Goal: Complete application form

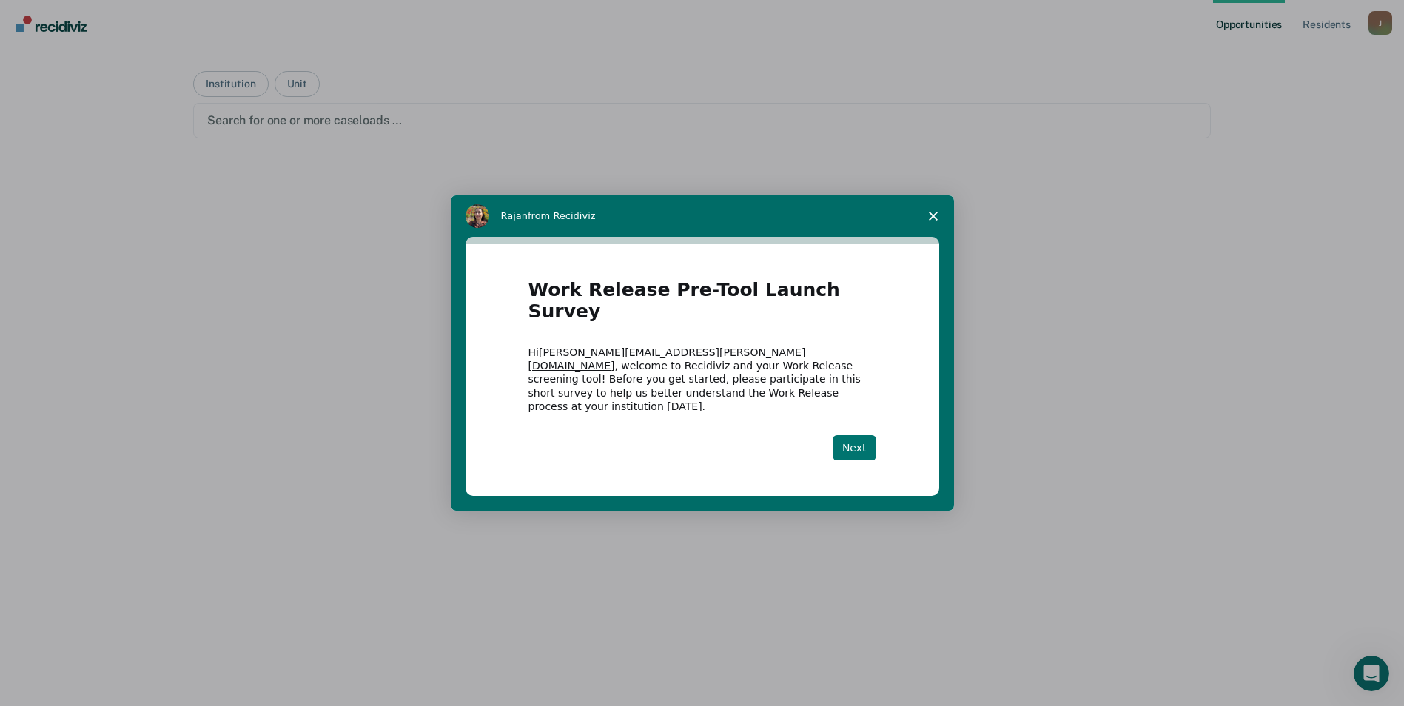
click at [854, 435] on button "Next" at bounding box center [854, 447] width 44 height 25
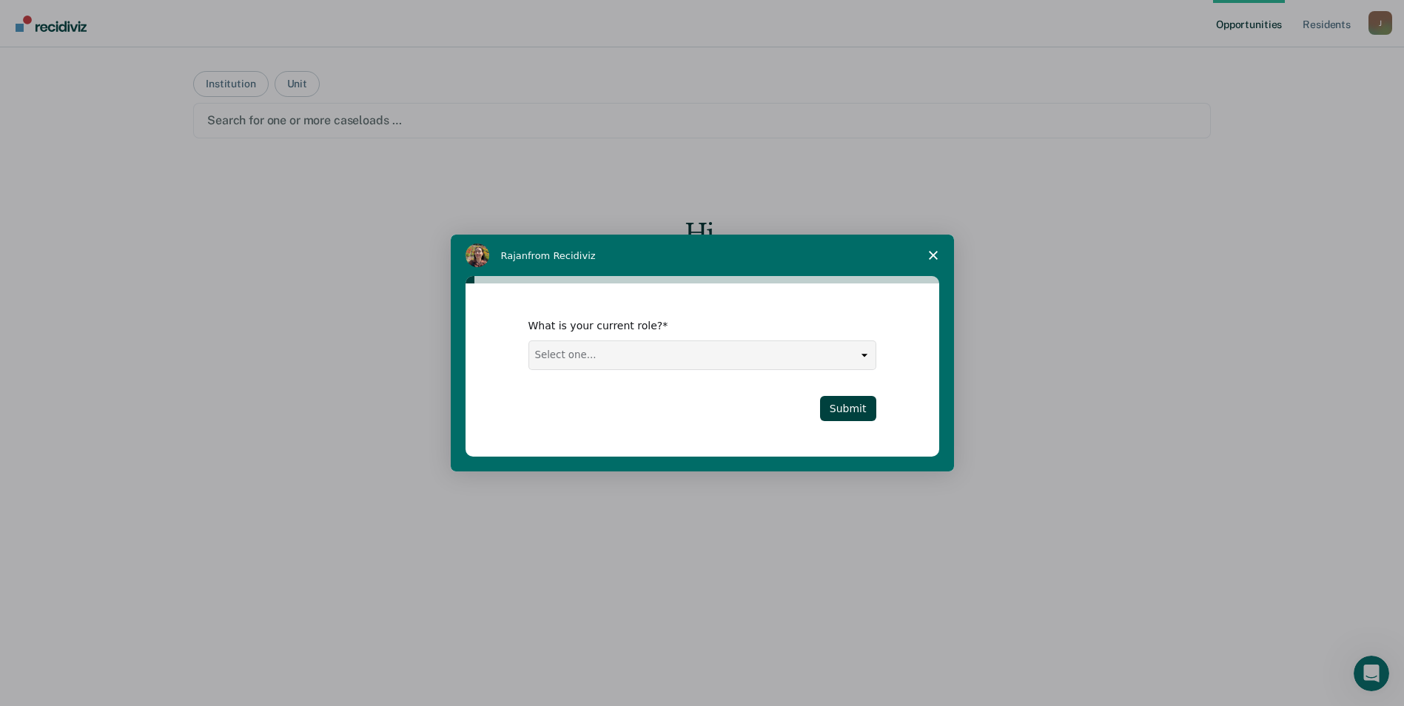
click at [716, 361] on select "Select one... Case Manager FUM Assistant [PERSON_NAME] [PERSON_NAME]" at bounding box center [702, 355] width 346 height 28
select select "Case Manager"
click at [529, 341] on select "Select one... Case Manager FUM Assistant [PERSON_NAME] [PERSON_NAME]" at bounding box center [702, 355] width 346 height 28
click at [849, 406] on button "Submit" at bounding box center [848, 408] width 56 height 25
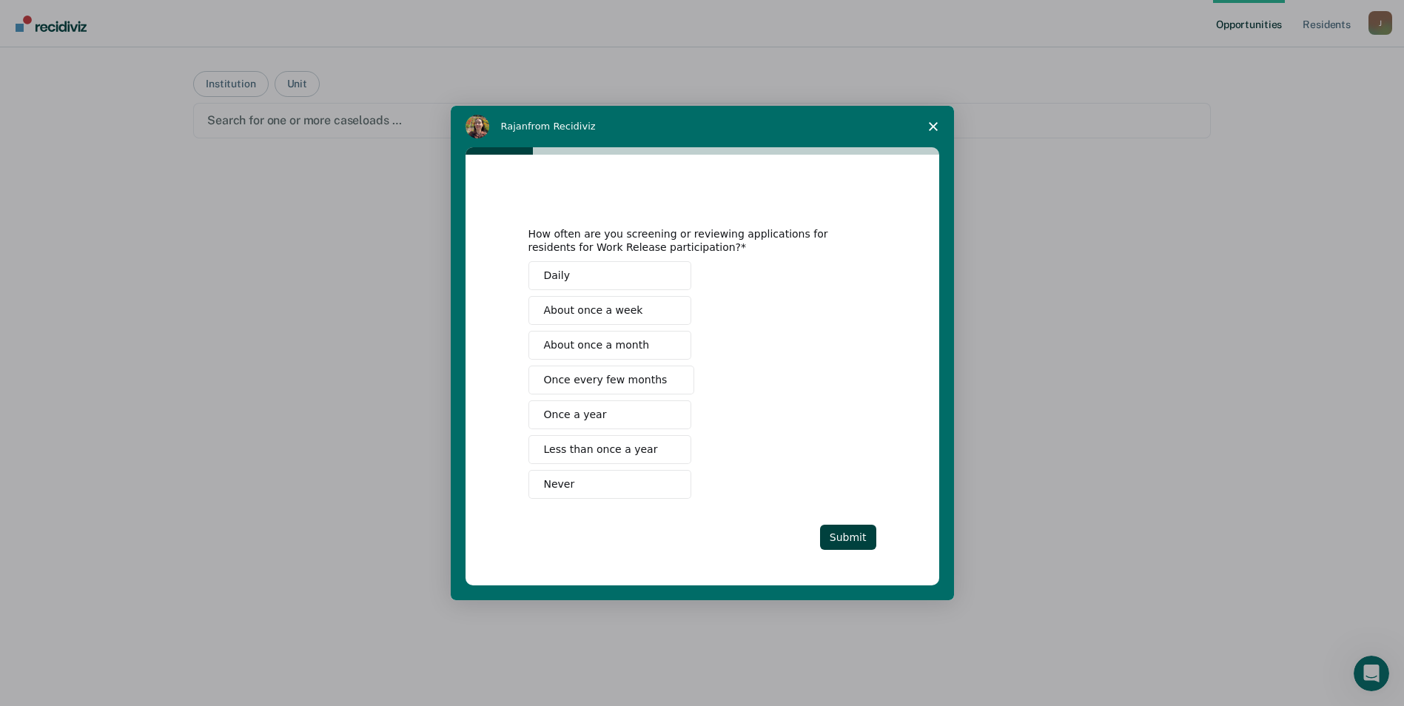
click at [571, 474] on button "Never" at bounding box center [609, 484] width 163 height 29
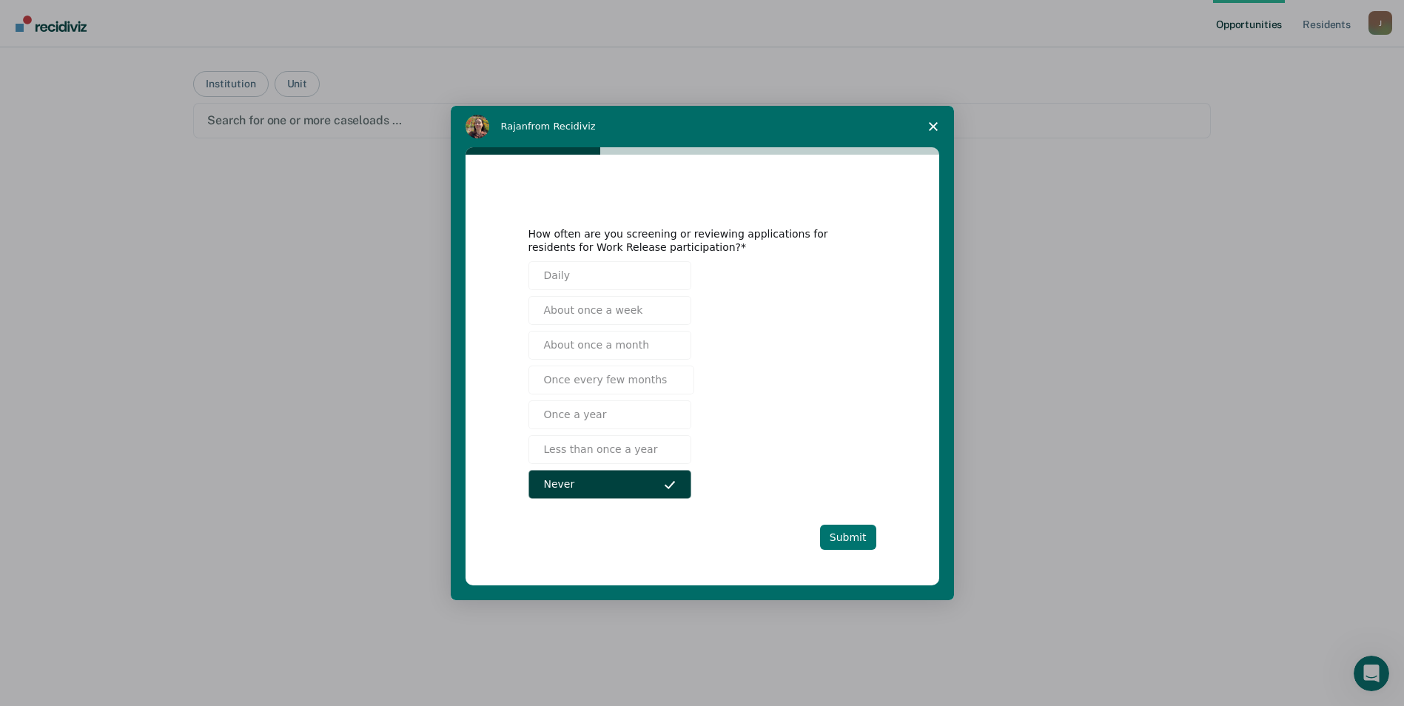
click at [866, 538] on button "Submit" at bounding box center [848, 537] width 56 height 25
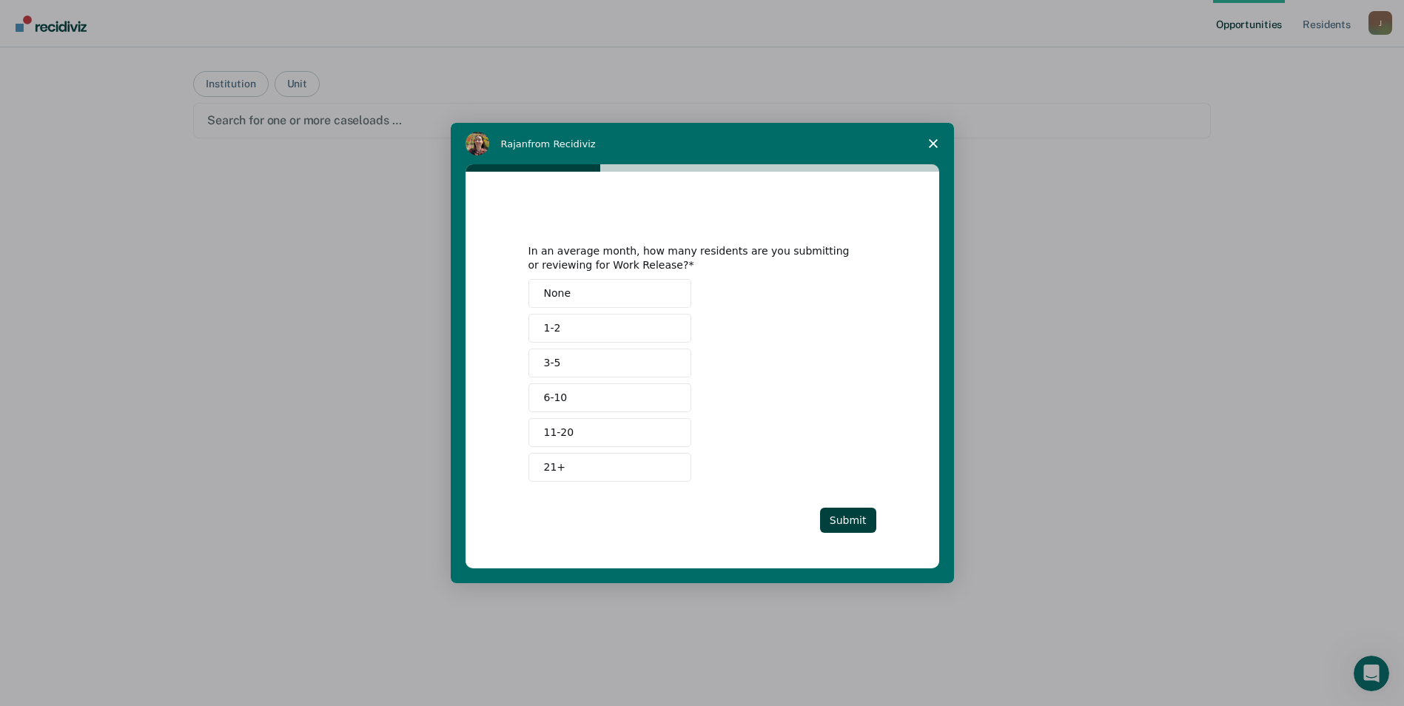
click at [542, 290] on button "None" at bounding box center [609, 293] width 163 height 29
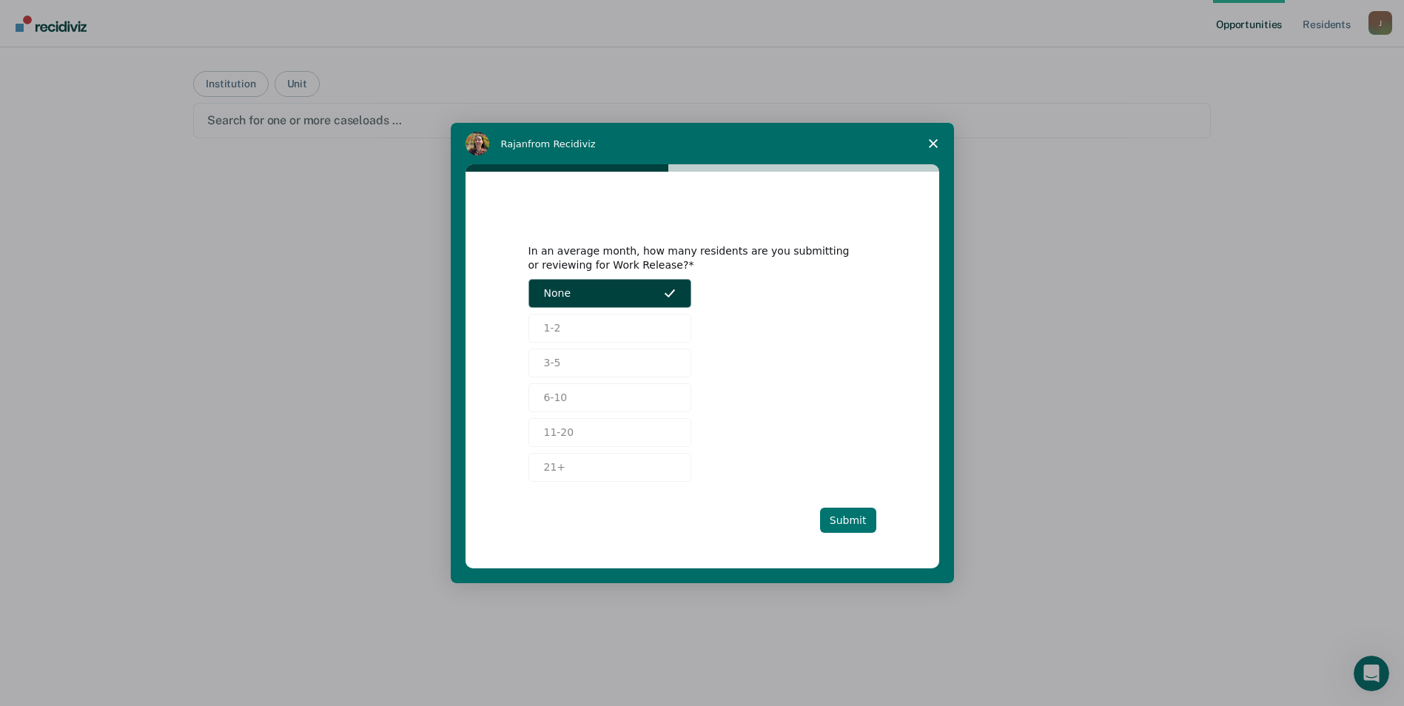
click at [837, 521] on button "Submit" at bounding box center [848, 520] width 56 height 25
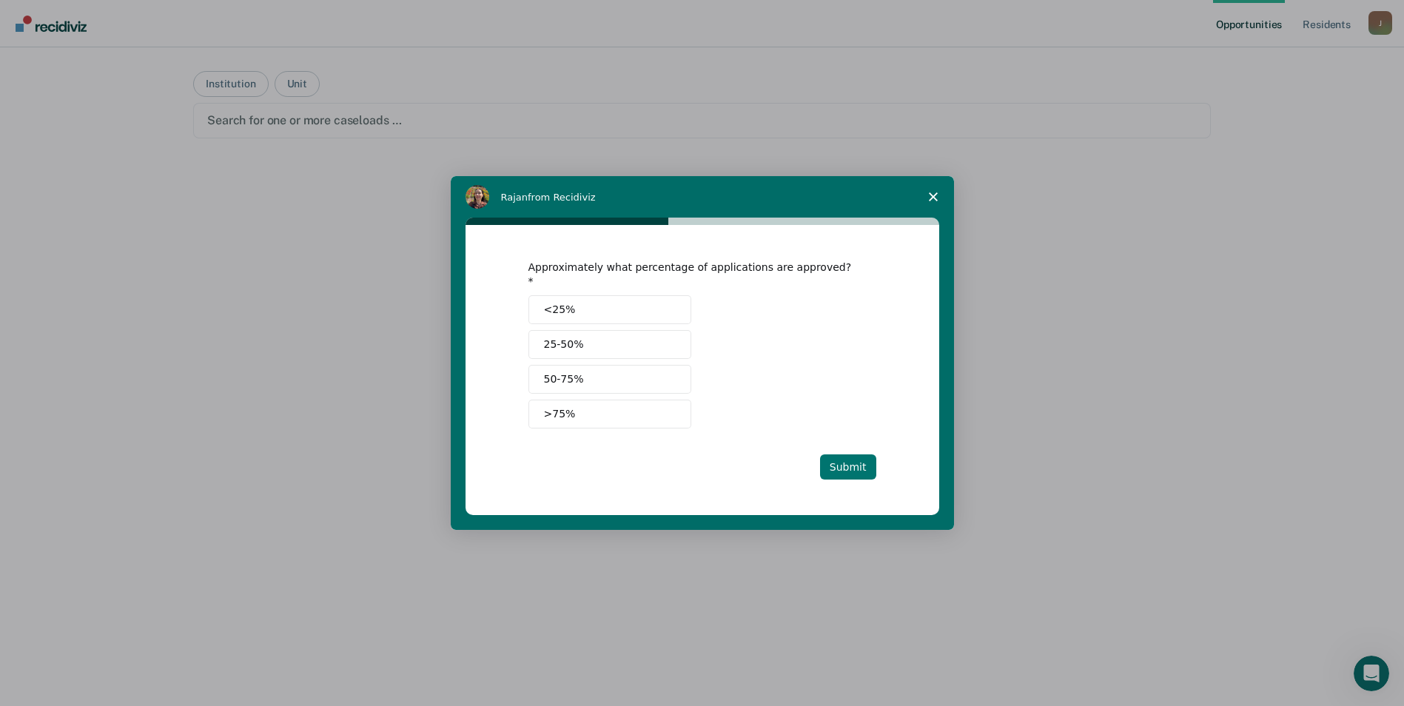
click at [841, 464] on button "Submit" at bounding box center [848, 466] width 56 height 25
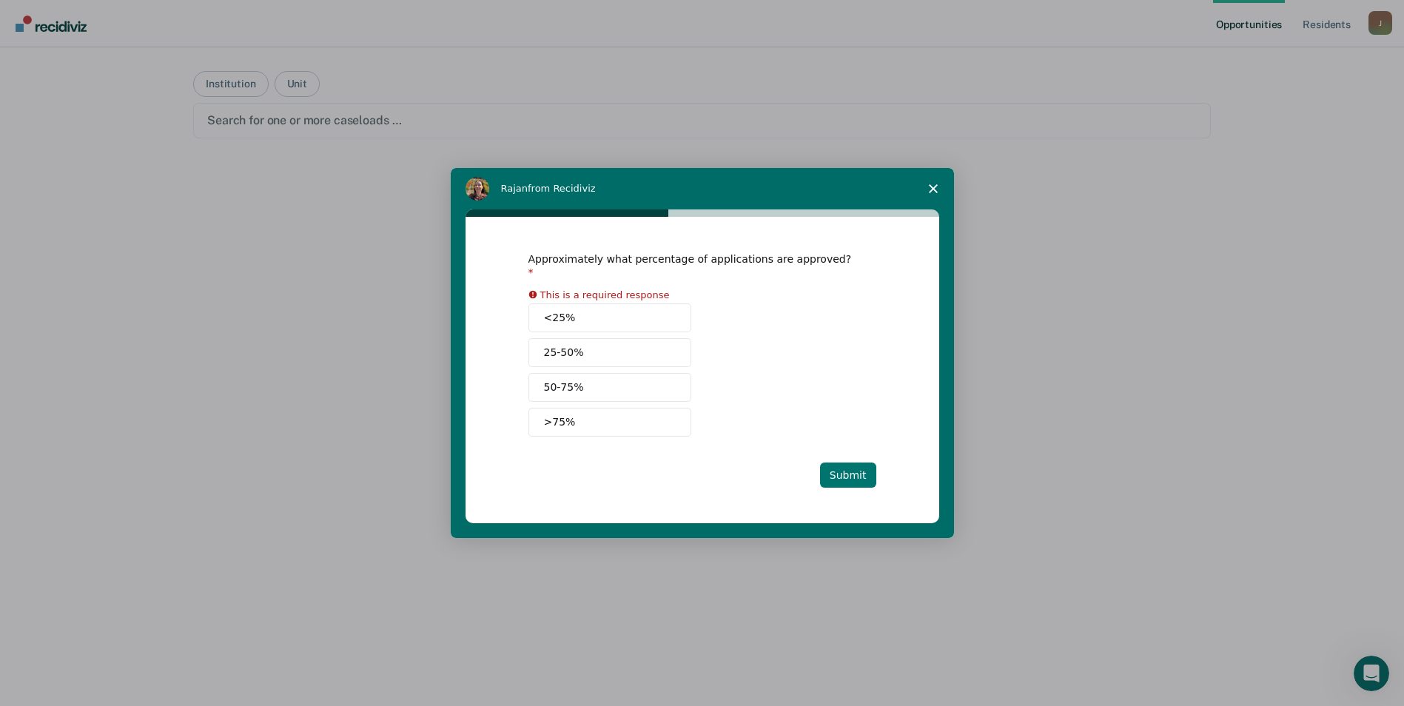
click at [842, 462] on button "Submit" at bounding box center [848, 474] width 56 height 25
click at [767, 411] on div "<25% 25-50% 50-75% >75%" at bounding box center [702, 369] width 348 height 133
click at [565, 314] on button "<25%" at bounding box center [609, 317] width 163 height 29
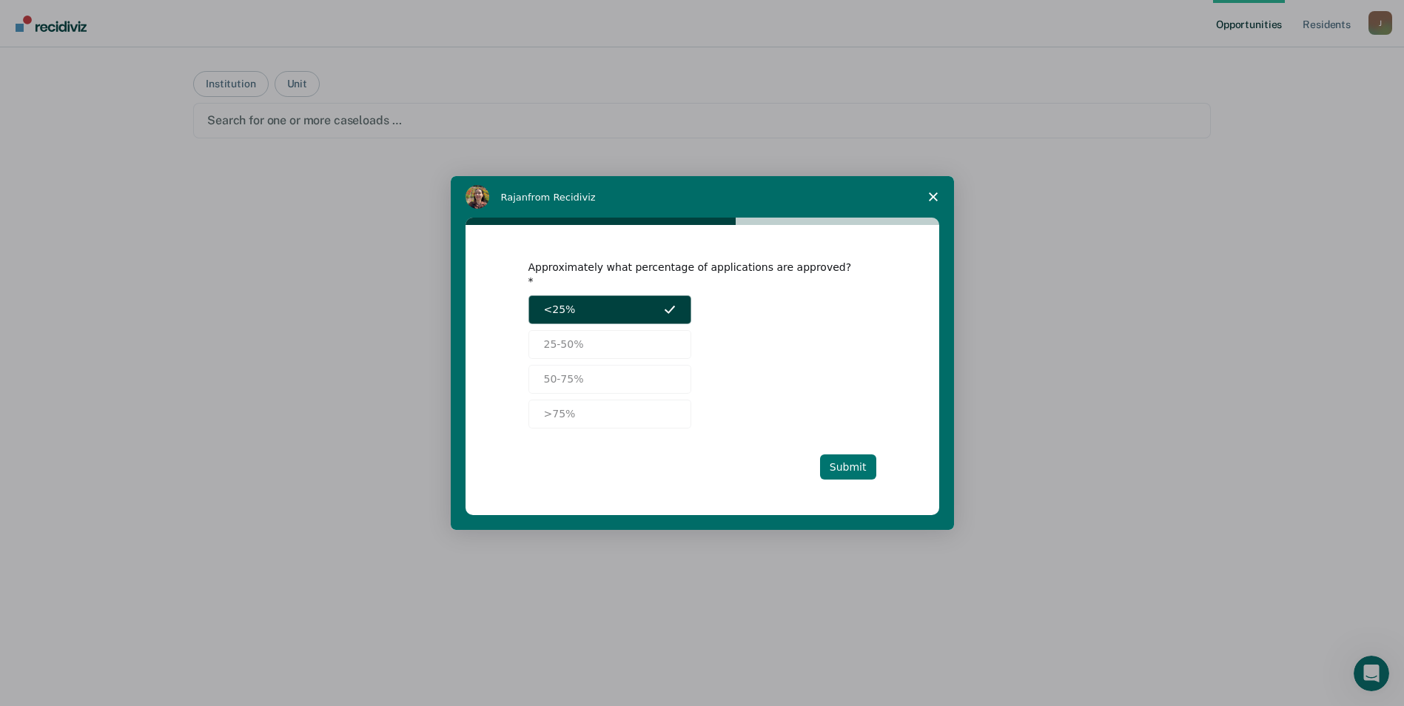
click at [840, 454] on button "Submit" at bounding box center [848, 466] width 56 height 25
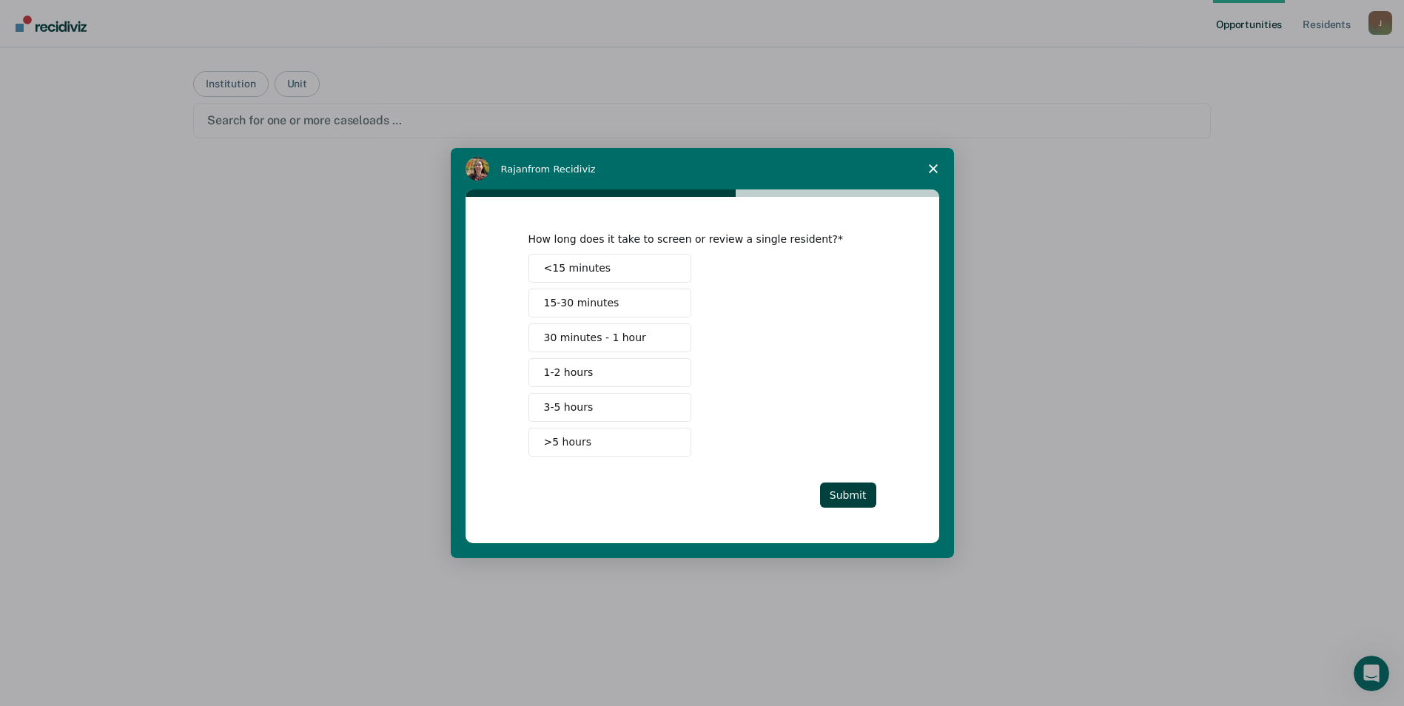
click at [834, 455] on div "<15 minutes 15-30 minutes 30 minutes - 1 hour 1-2 hours 3-5 hours >5 hours" at bounding box center [702, 355] width 348 height 203
click at [581, 310] on span "15-30 minutes" at bounding box center [581, 303] width 75 height 16
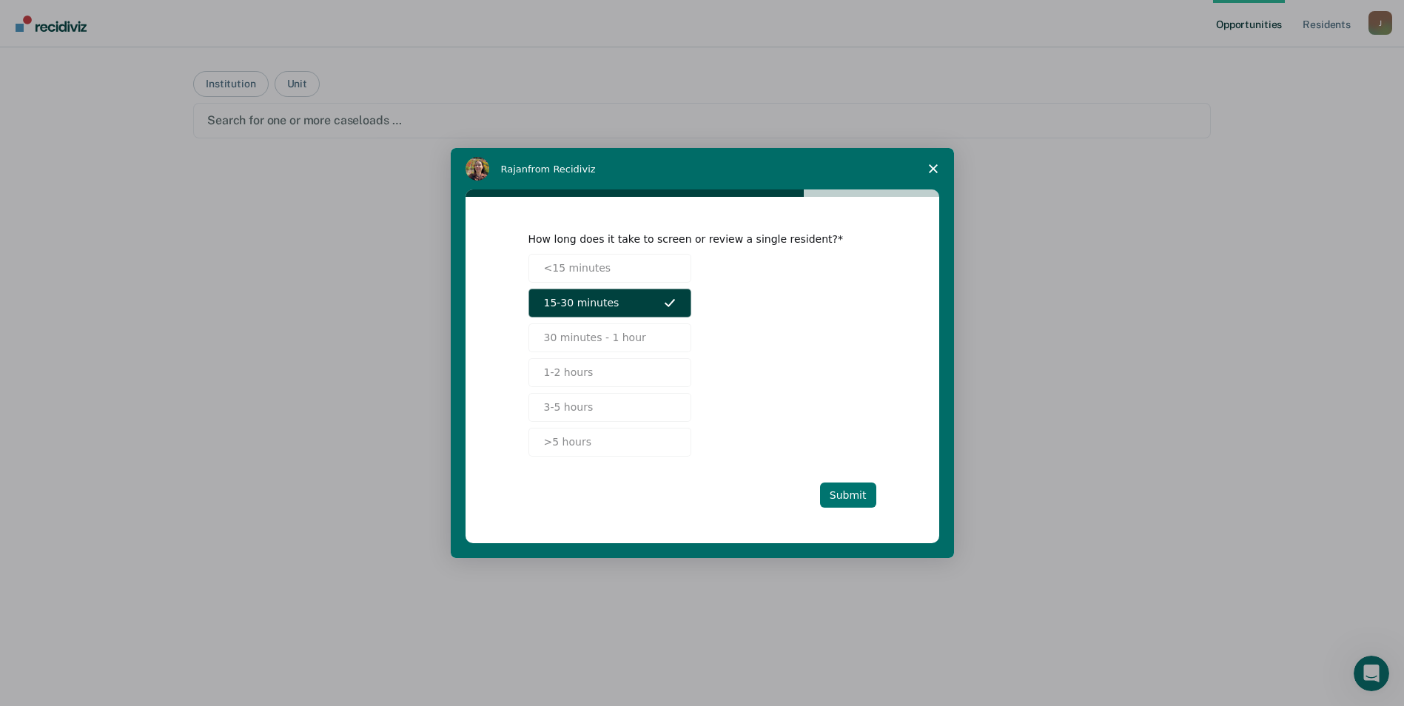
click at [874, 499] on button "Submit" at bounding box center [848, 494] width 56 height 25
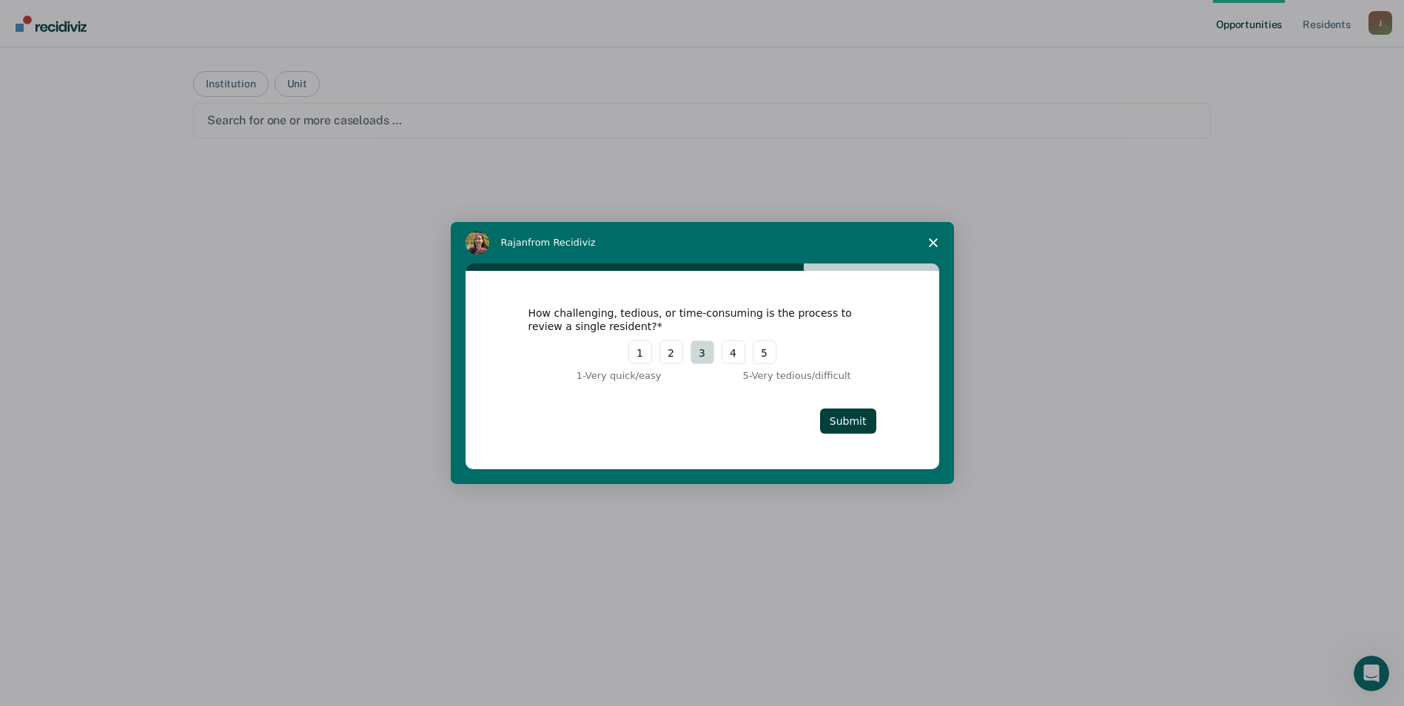
click at [699, 355] on button "3" at bounding box center [702, 352] width 24 height 24
click at [868, 432] on button "Submit" at bounding box center [848, 420] width 56 height 25
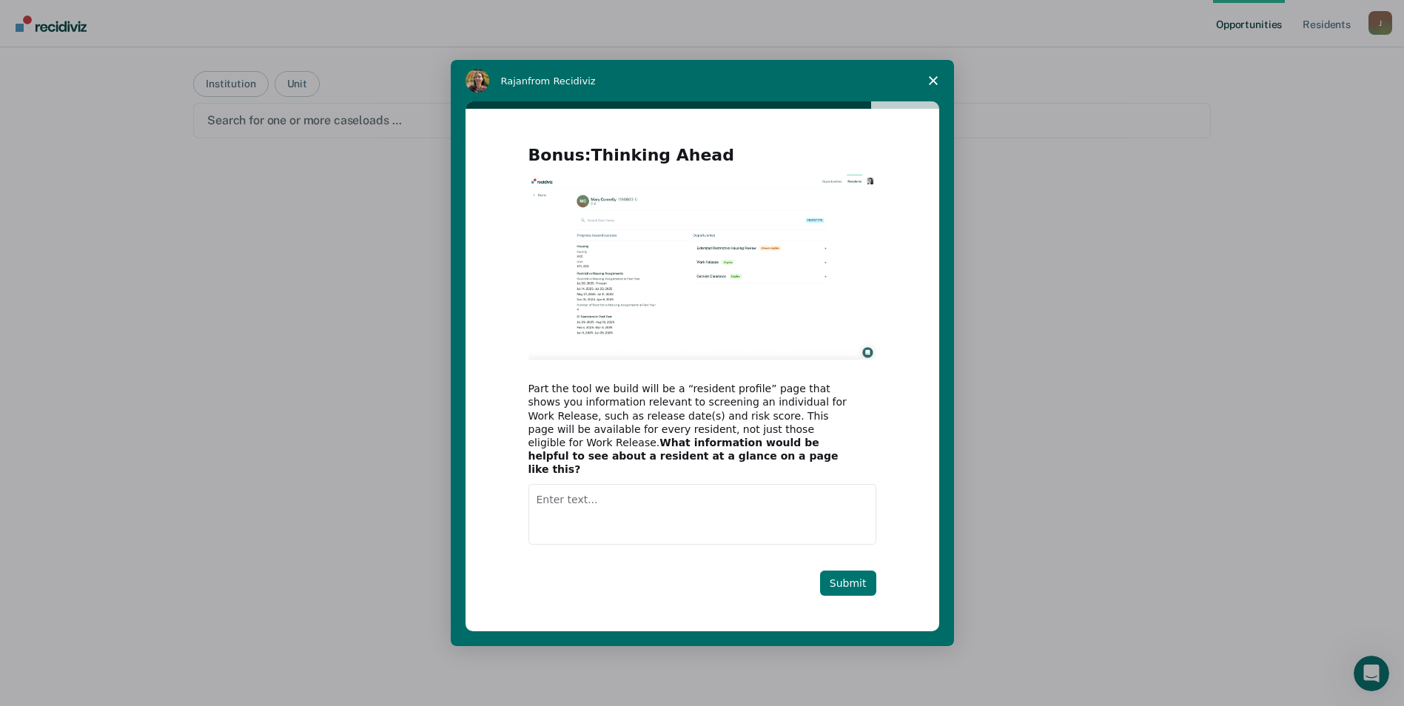
click at [849, 572] on button "Submit" at bounding box center [848, 583] width 56 height 25
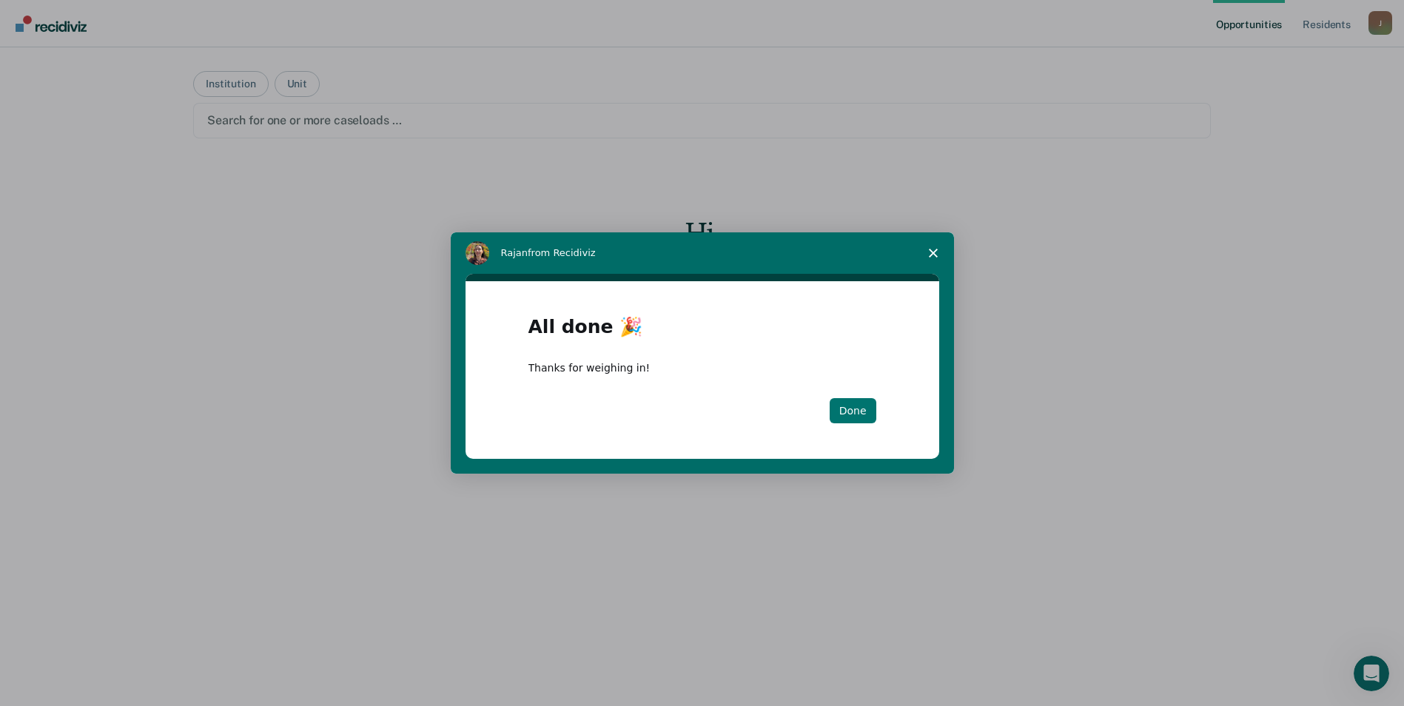
click at [844, 401] on button "Done" at bounding box center [852, 410] width 47 height 25
